Goal: Information Seeking & Learning: Learn about a topic

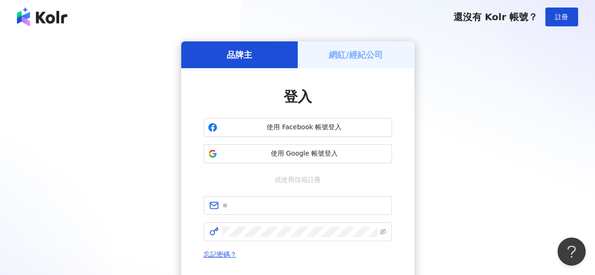
click at [438, 129] on div "品牌主 網紅/經紀公司 登入 使用 Facebook 帳號登入 使用 Google 帳號登入 或使用信箱註冊 忘記密碼？ 登入 還沒有 Kolr 帳號？ 立即…" at bounding box center [297, 186] width 573 height 290
click at [271, 202] on input "text" at bounding box center [305, 205] width 164 height 10
paste input "**********"
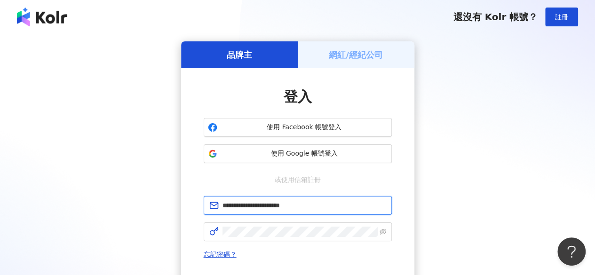
type input "**********"
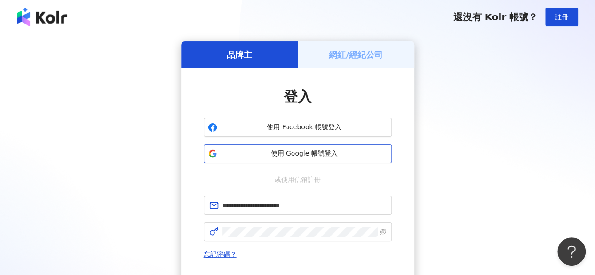
click at [370, 159] on button "使用 Google 帳號登入" at bounding box center [298, 153] width 188 height 19
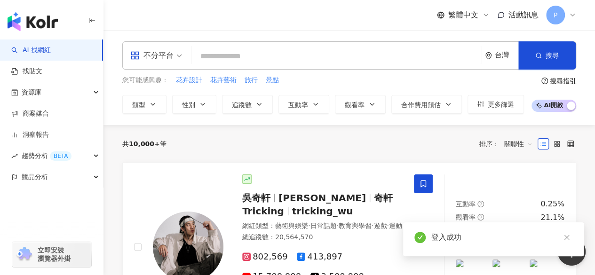
click at [267, 55] on input "search" at bounding box center [336, 57] width 282 height 18
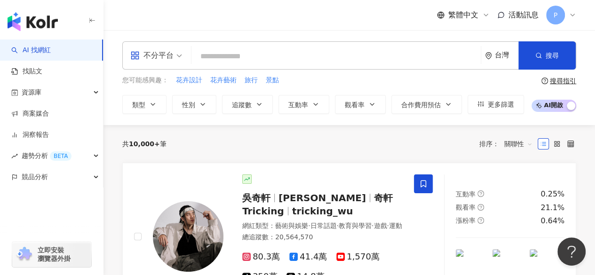
paste input "**********"
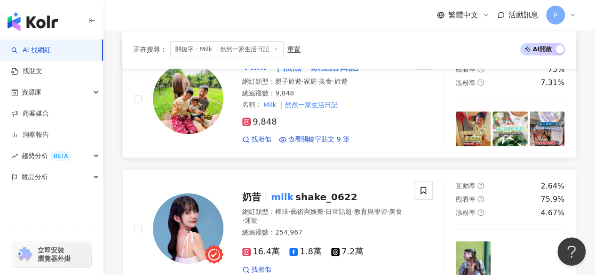
scroll to position [141, 0]
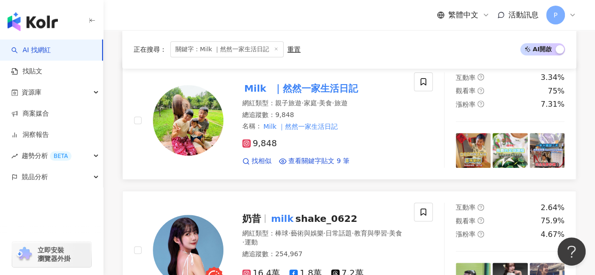
type input "**********"
click at [197, 111] on img at bounding box center [188, 120] width 71 height 71
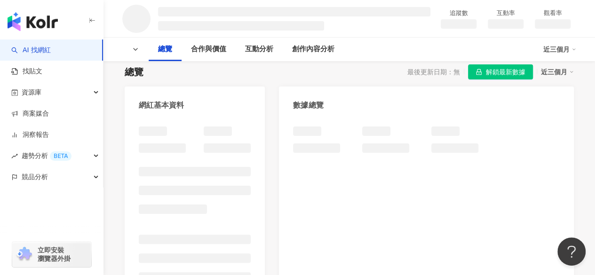
scroll to position [94, 0]
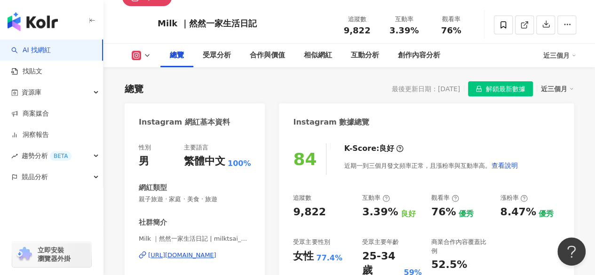
scroll to position [94, 0]
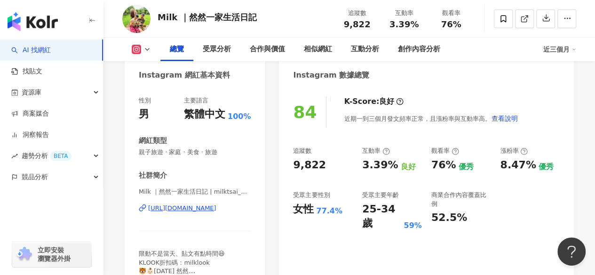
click at [136, 50] on icon at bounding box center [136, 49] width 2 height 2
click at [152, 70] on button "Instagram" at bounding box center [156, 66] width 56 height 13
click at [149, 51] on icon at bounding box center [147, 50] width 8 height 8
click at [155, 69] on button "Instagram" at bounding box center [156, 66] width 56 height 13
click at [192, 208] on div "[URL][DOMAIN_NAME]" at bounding box center [182, 208] width 68 height 8
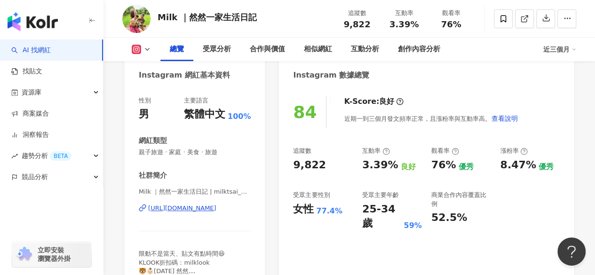
click at [183, 207] on div "[URL][DOMAIN_NAME]" at bounding box center [182, 208] width 68 height 8
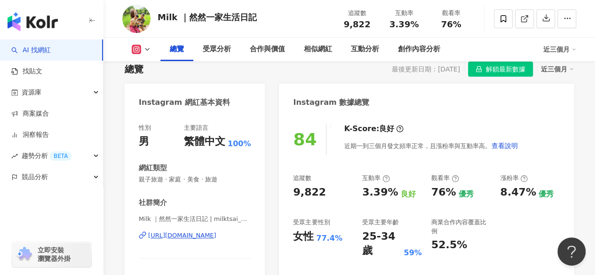
scroll to position [47, 0]
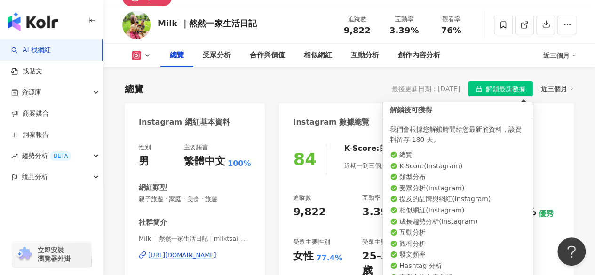
click at [497, 88] on span "解鎖最新數據" at bounding box center [506, 89] width 40 height 15
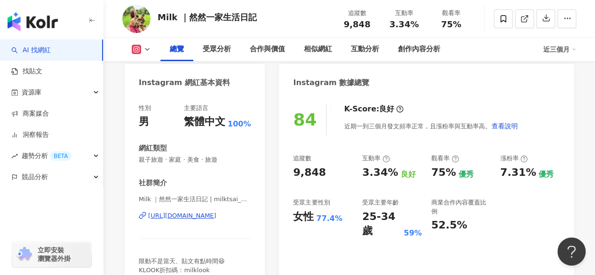
scroll to position [132, 0]
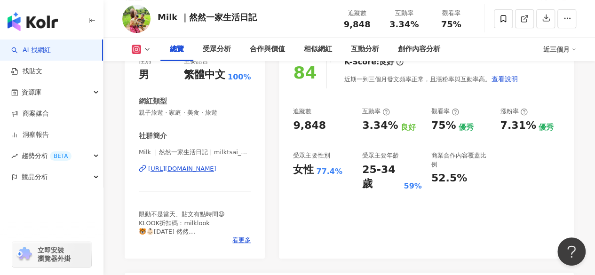
click at [245, 153] on span "Milk ｜然然一家生活日記 | milktsai_0324" at bounding box center [195, 152] width 112 height 8
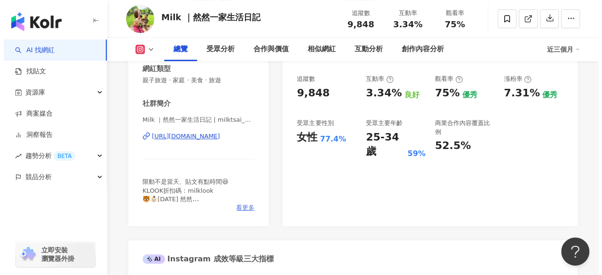
scroll to position [179, 0]
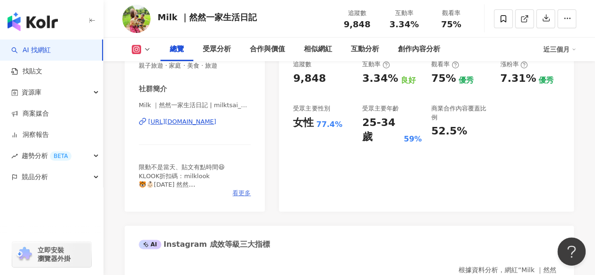
click at [245, 191] on span "看更多" at bounding box center [241, 193] width 18 height 8
